Goal: Ask a question

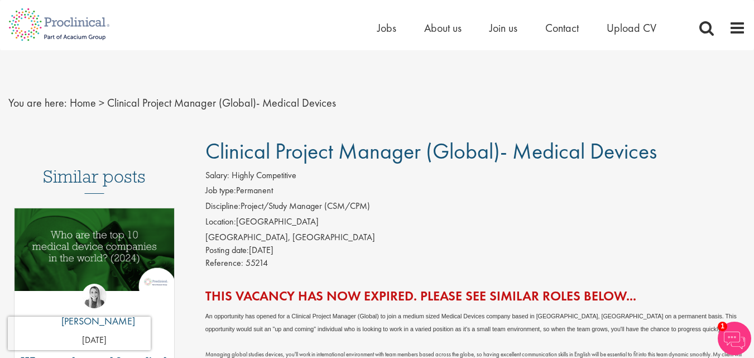
click at [562, 29] on span "Contact" at bounding box center [561, 28] width 33 height 15
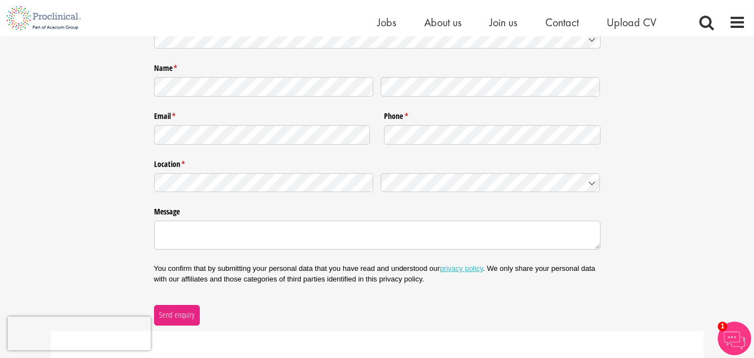
scroll to position [112, 0]
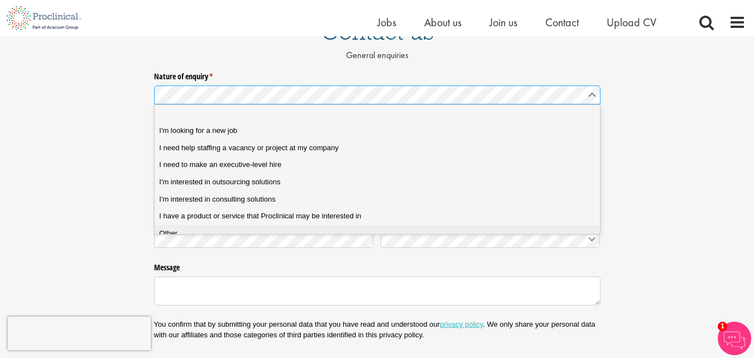
click at [179, 233] on div "Other" at bounding box center [381, 233] width 444 height 10
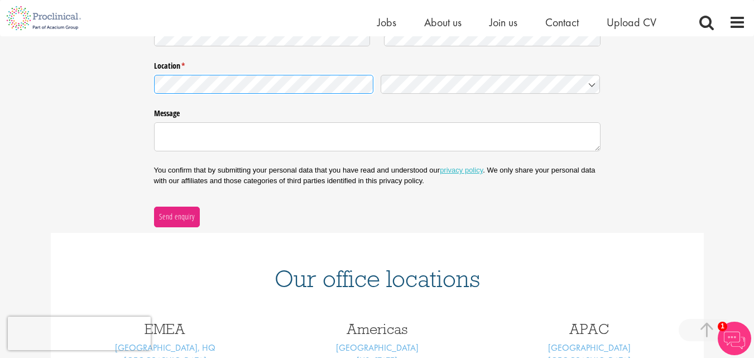
scroll to position [279, 0]
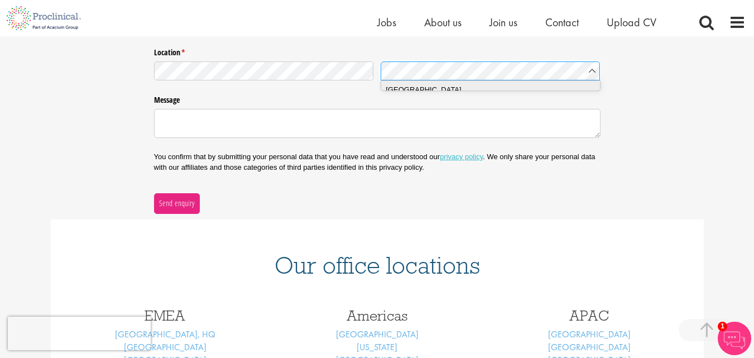
click at [399, 92] on span "Spain" at bounding box center [422, 89] width 75 height 11
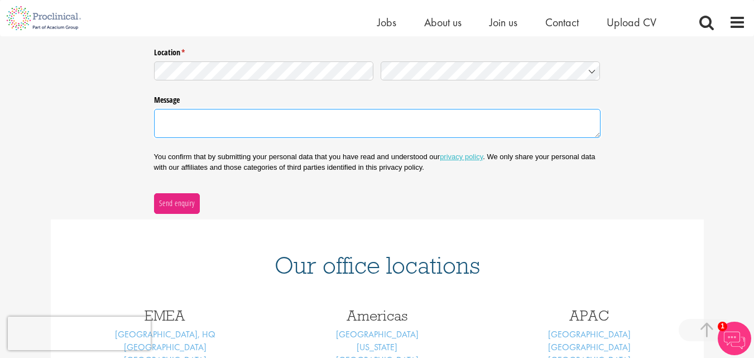
click at [309, 124] on textarea "Message" at bounding box center [377, 123] width 446 height 29
paste textarea "Dear Exhibitor, I hope this message finds you well. I am pleased to invite you …"
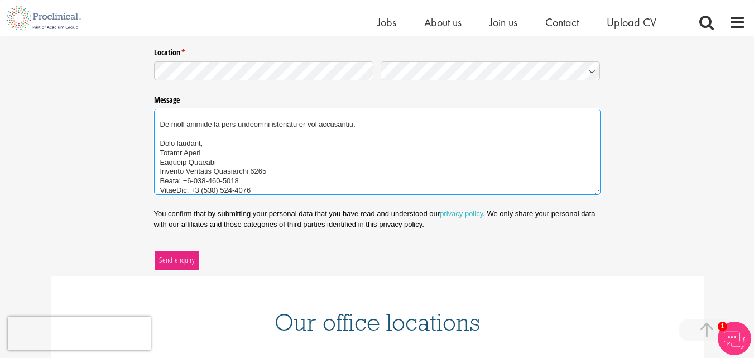
type textarea "Dear Exhibitor, I hope this message finds you well. I am pleased to invite you …"
click at [175, 252] on button "Send enquiry" at bounding box center [177, 260] width 46 height 20
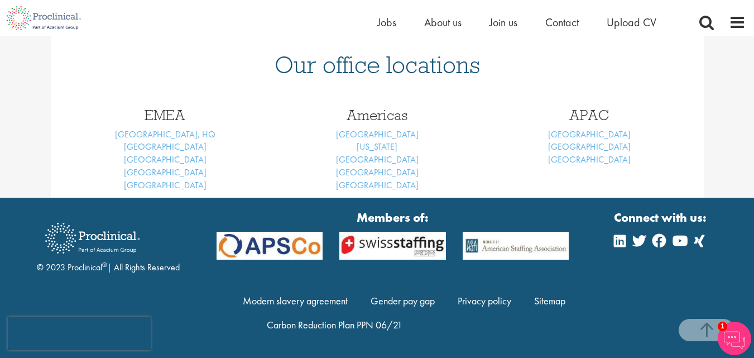
scroll to position [166, 0]
